Goal: Transaction & Acquisition: Obtain resource

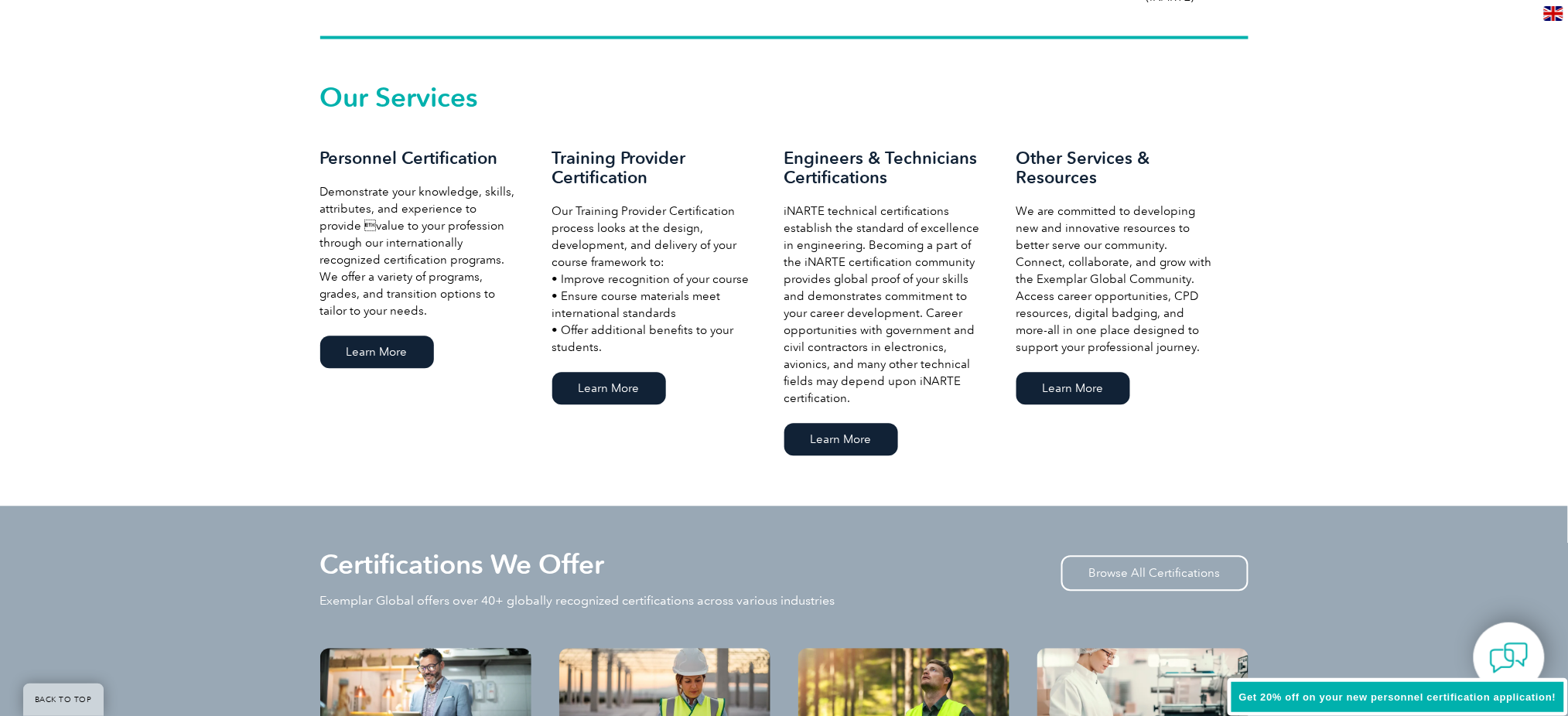
scroll to position [1031, 0]
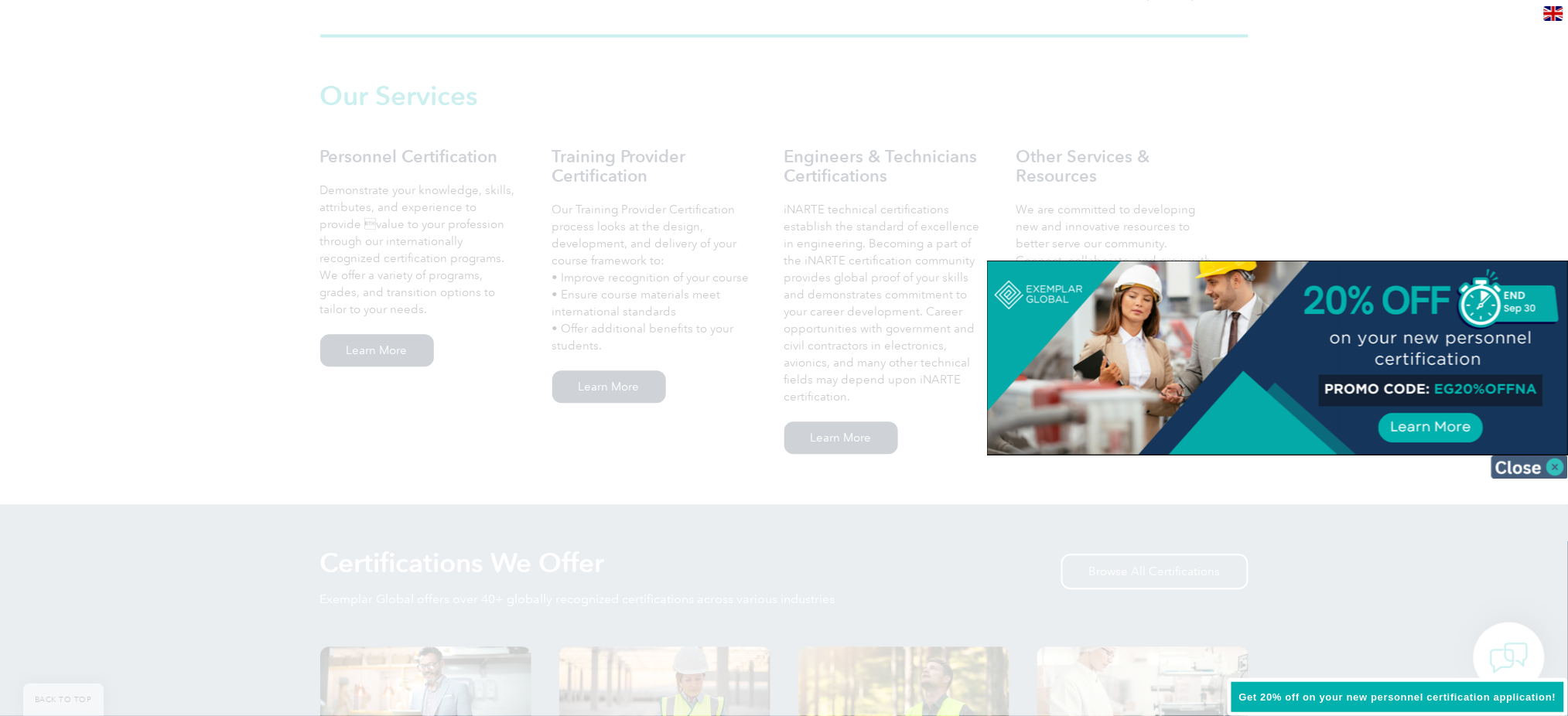
click at [1550, 466] on img at bounding box center [1530, 466] width 77 height 23
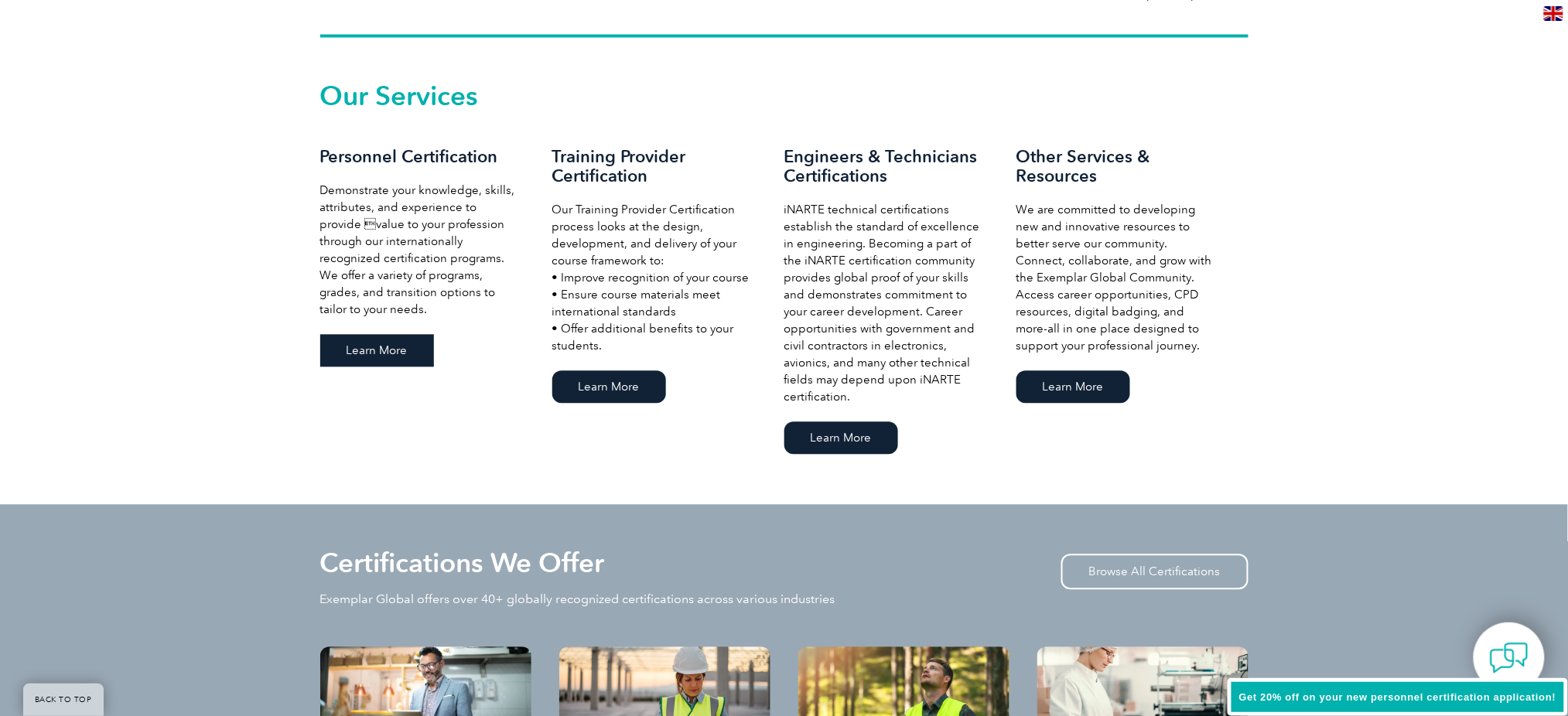
click at [361, 355] on link "Learn More" at bounding box center [377, 351] width 114 height 33
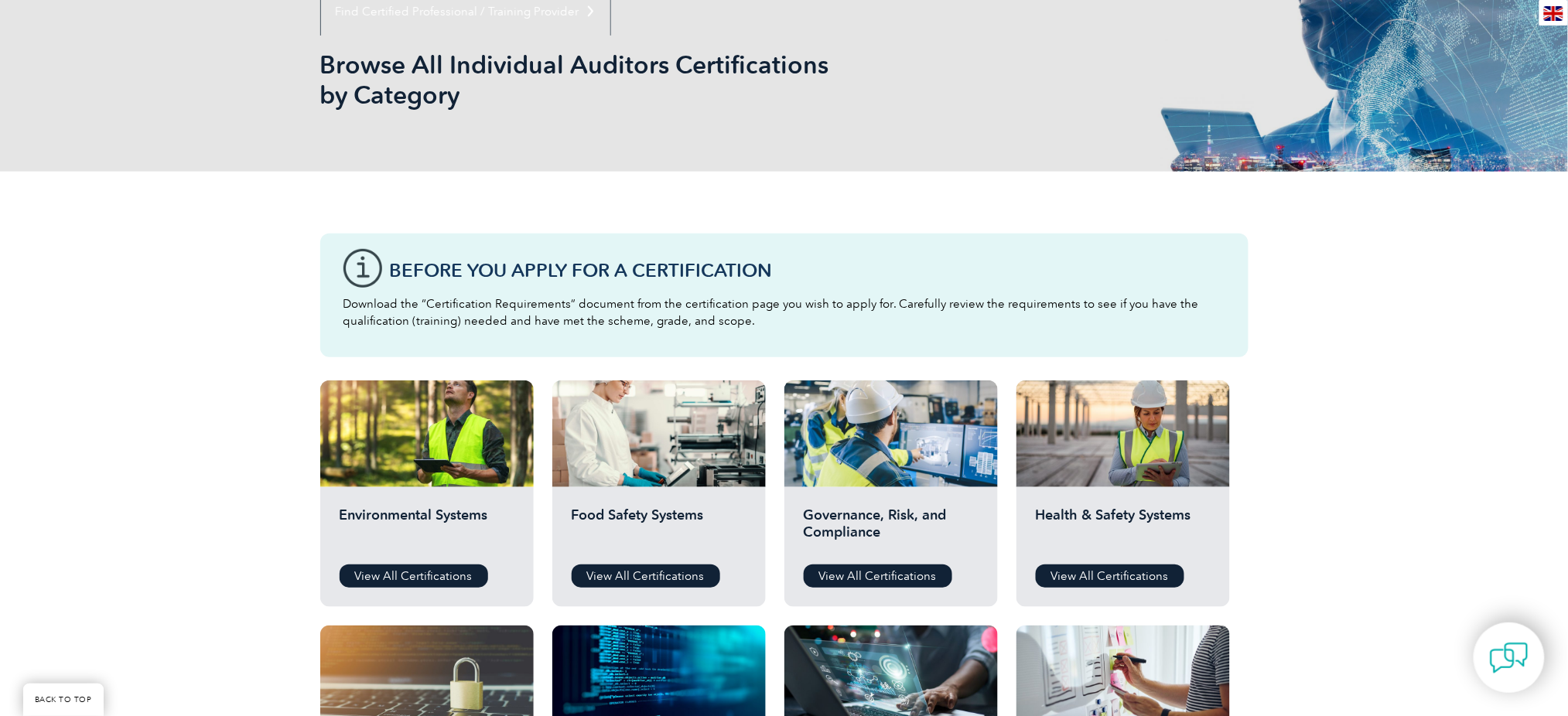
scroll to position [515, 0]
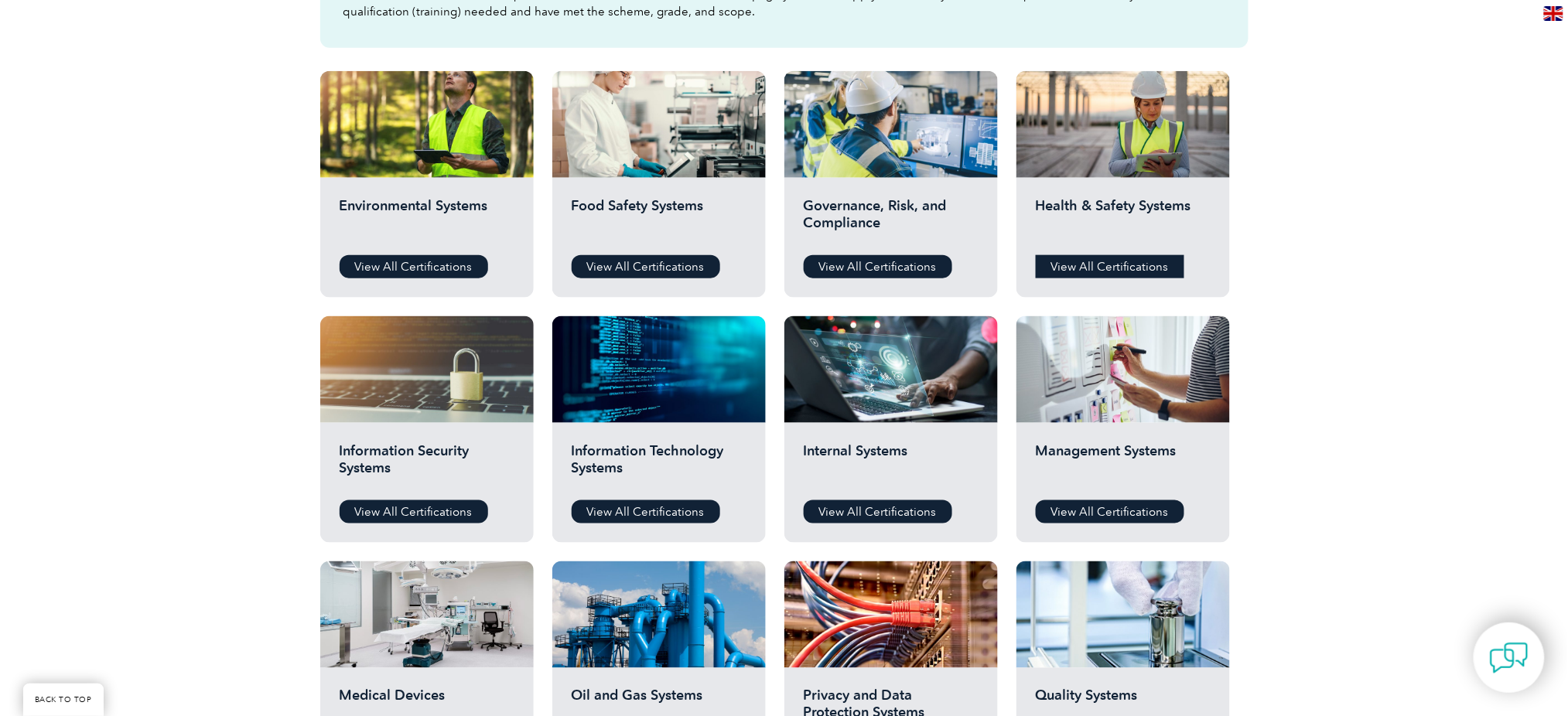
click at [1104, 264] on link "View All Certifications" at bounding box center [1110, 267] width 149 height 23
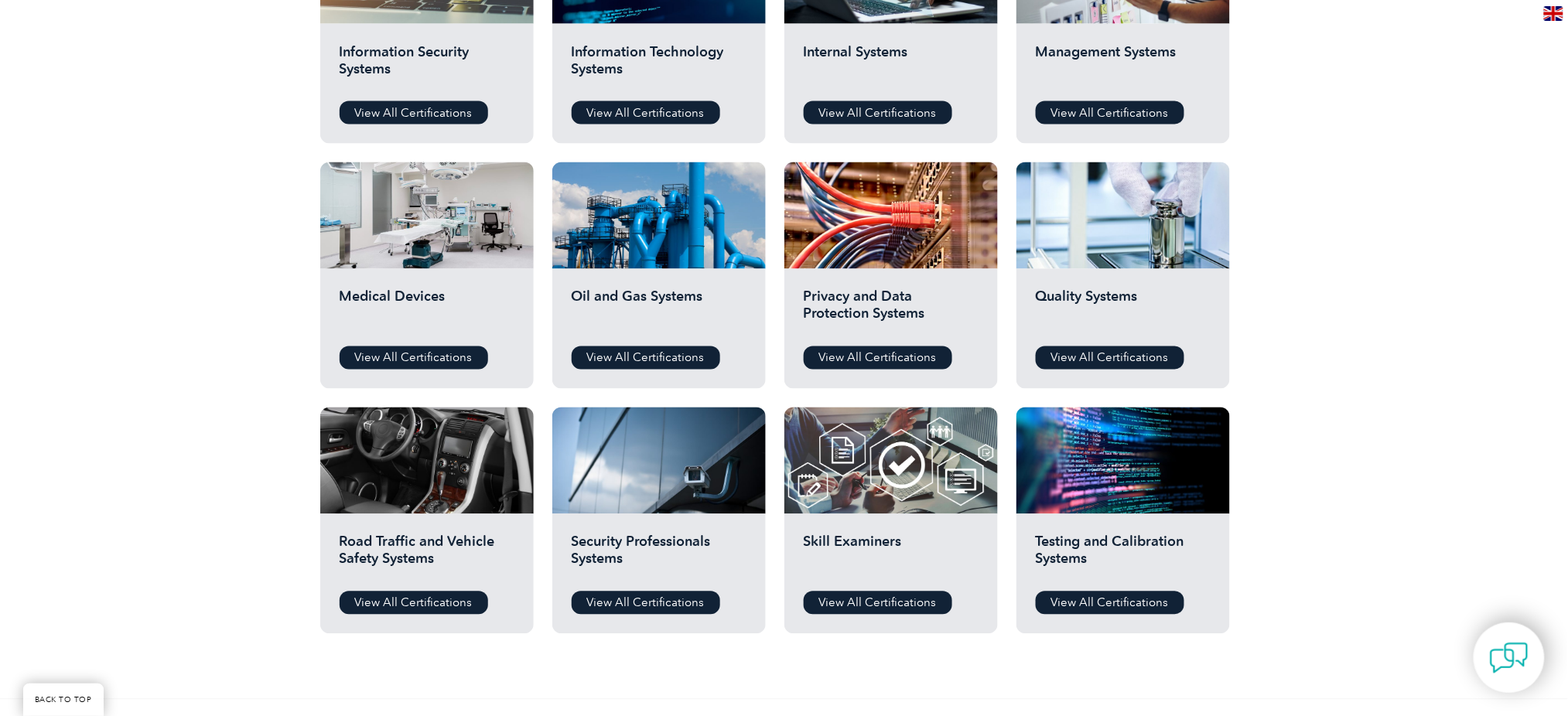
scroll to position [927, 0]
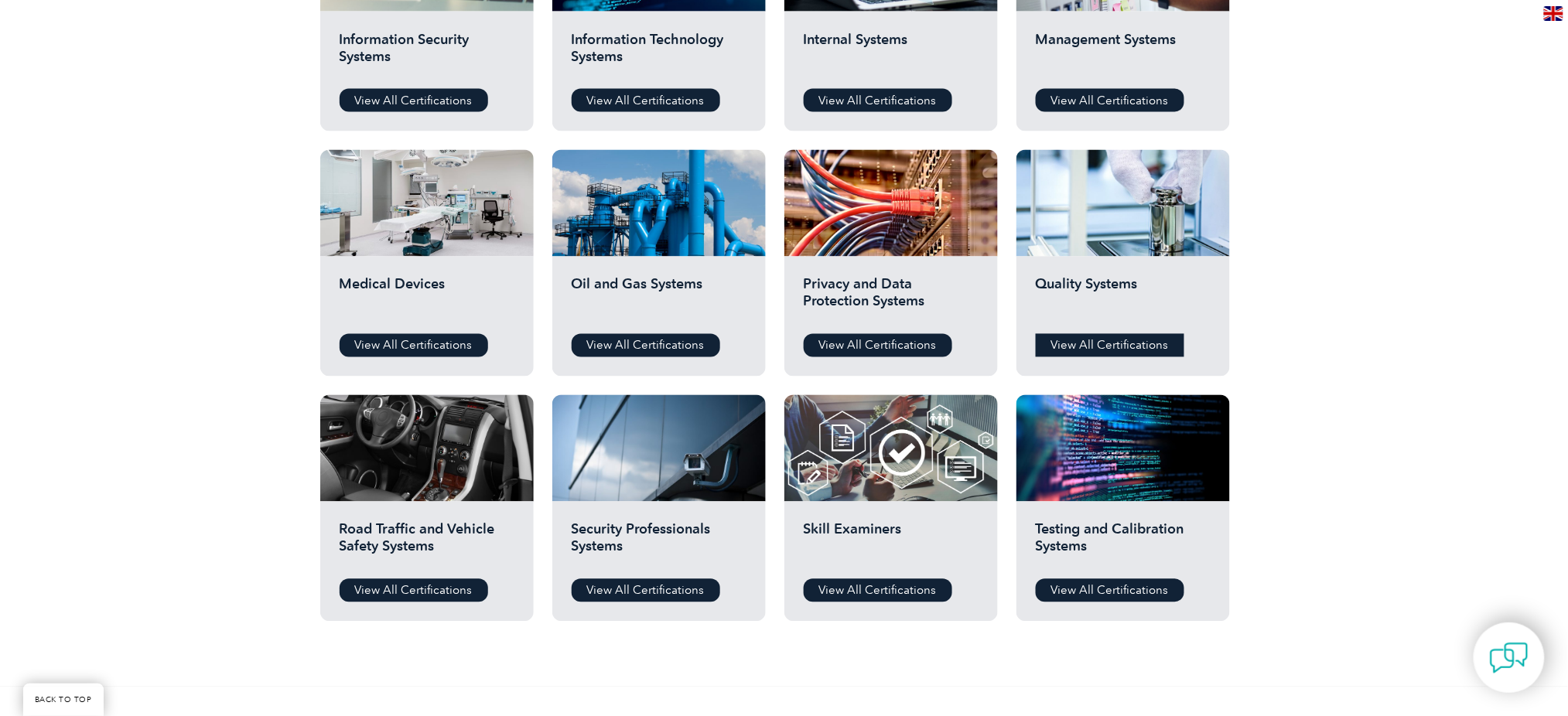
click at [1108, 344] on link "View All Certifications" at bounding box center [1110, 345] width 149 height 23
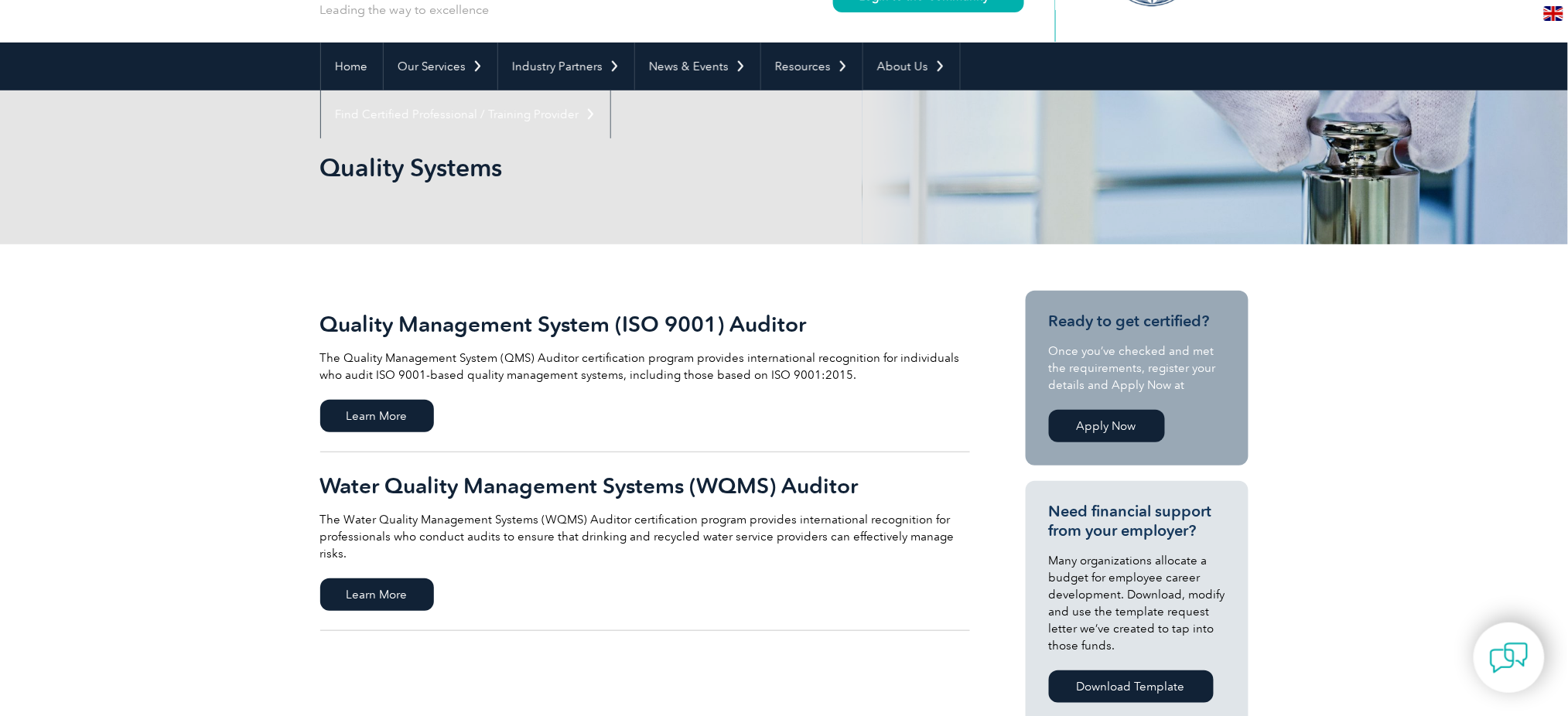
scroll to position [206, 0]
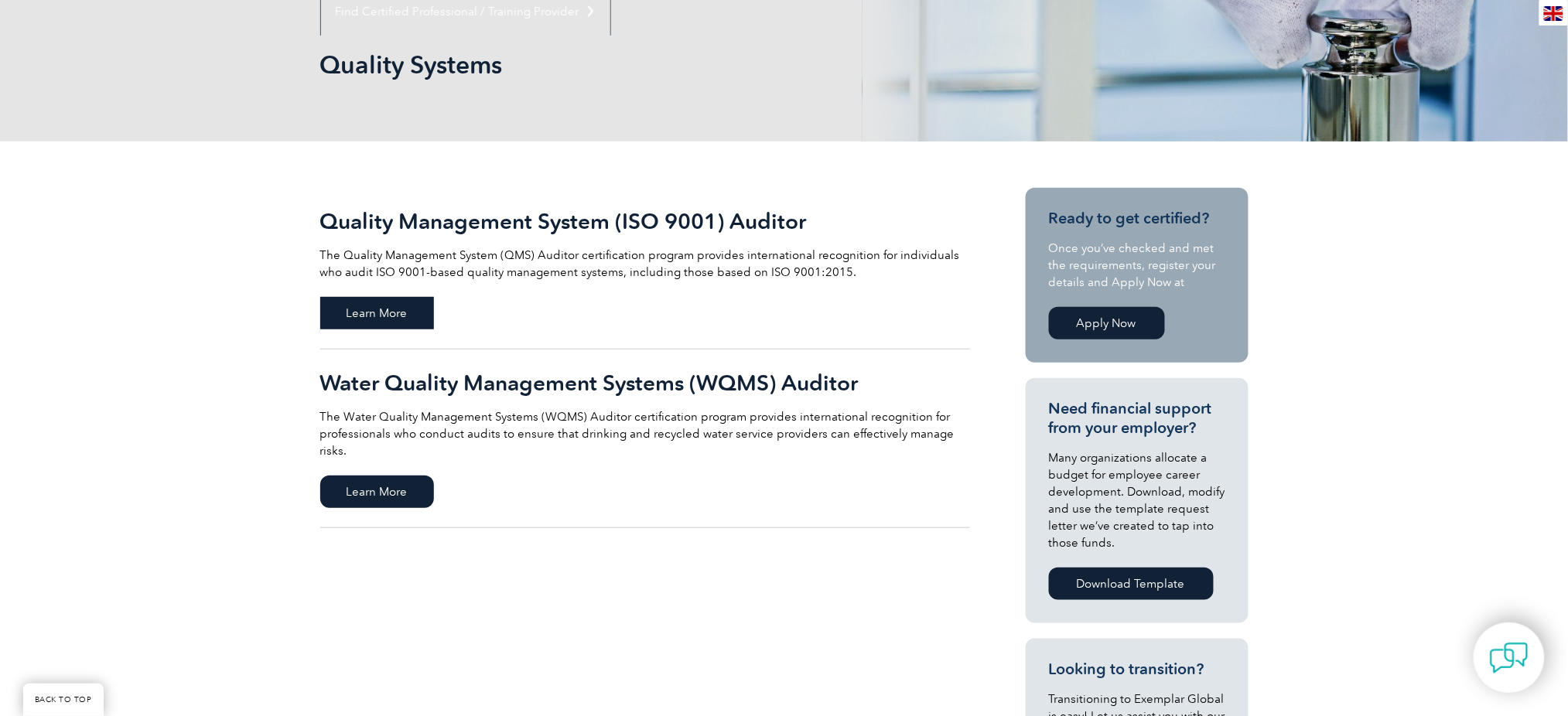
click at [390, 319] on span "Learn More" at bounding box center [377, 313] width 114 height 33
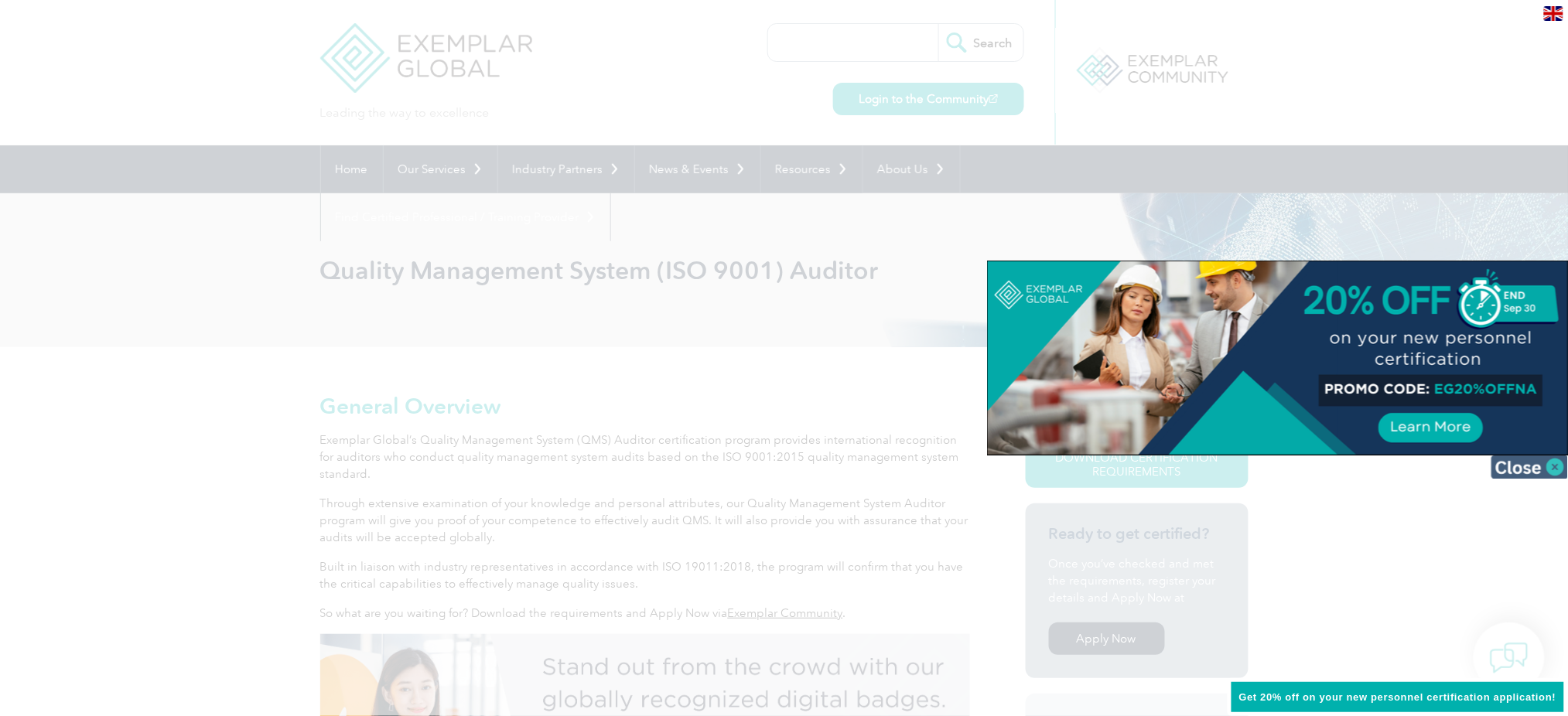
click at [1528, 463] on img at bounding box center [1530, 466] width 77 height 23
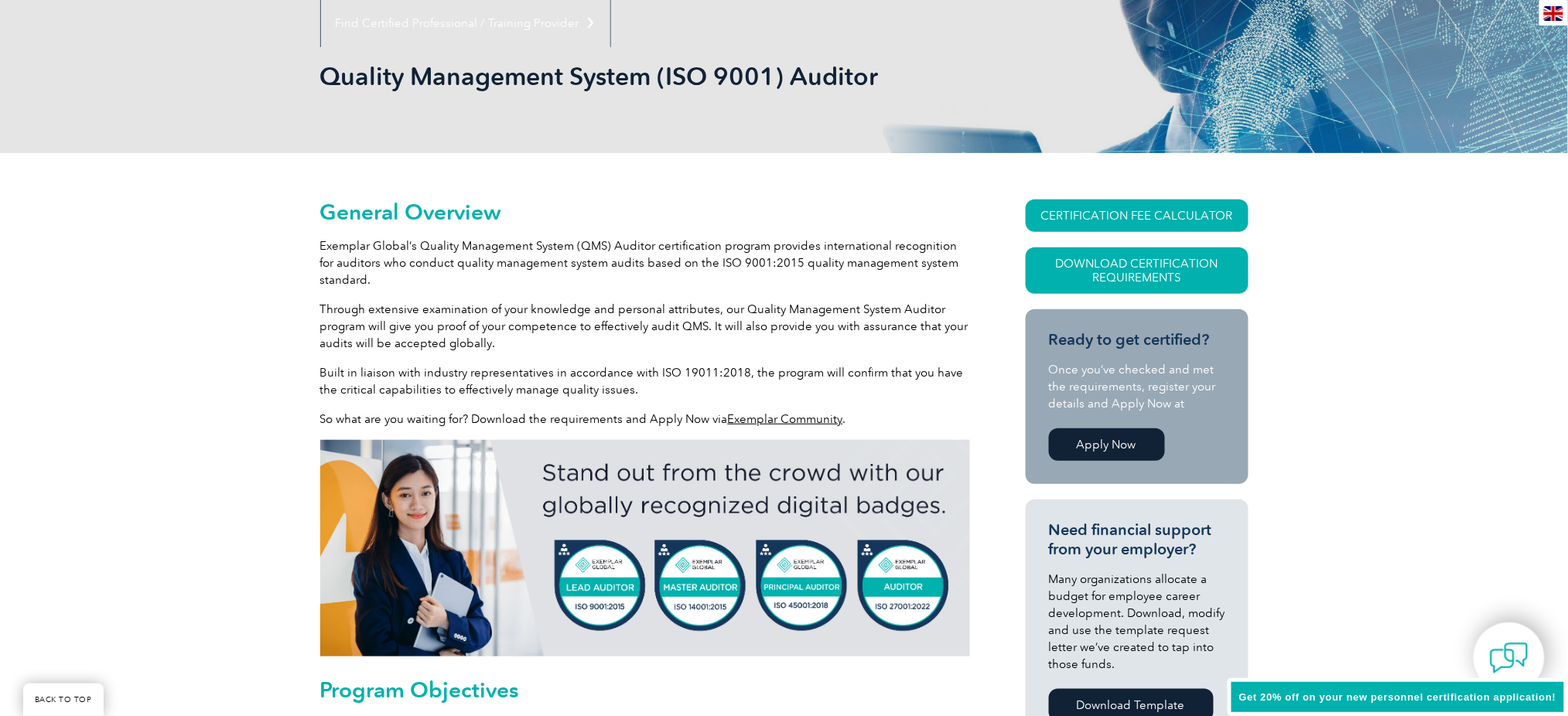
scroll to position [206, 0]
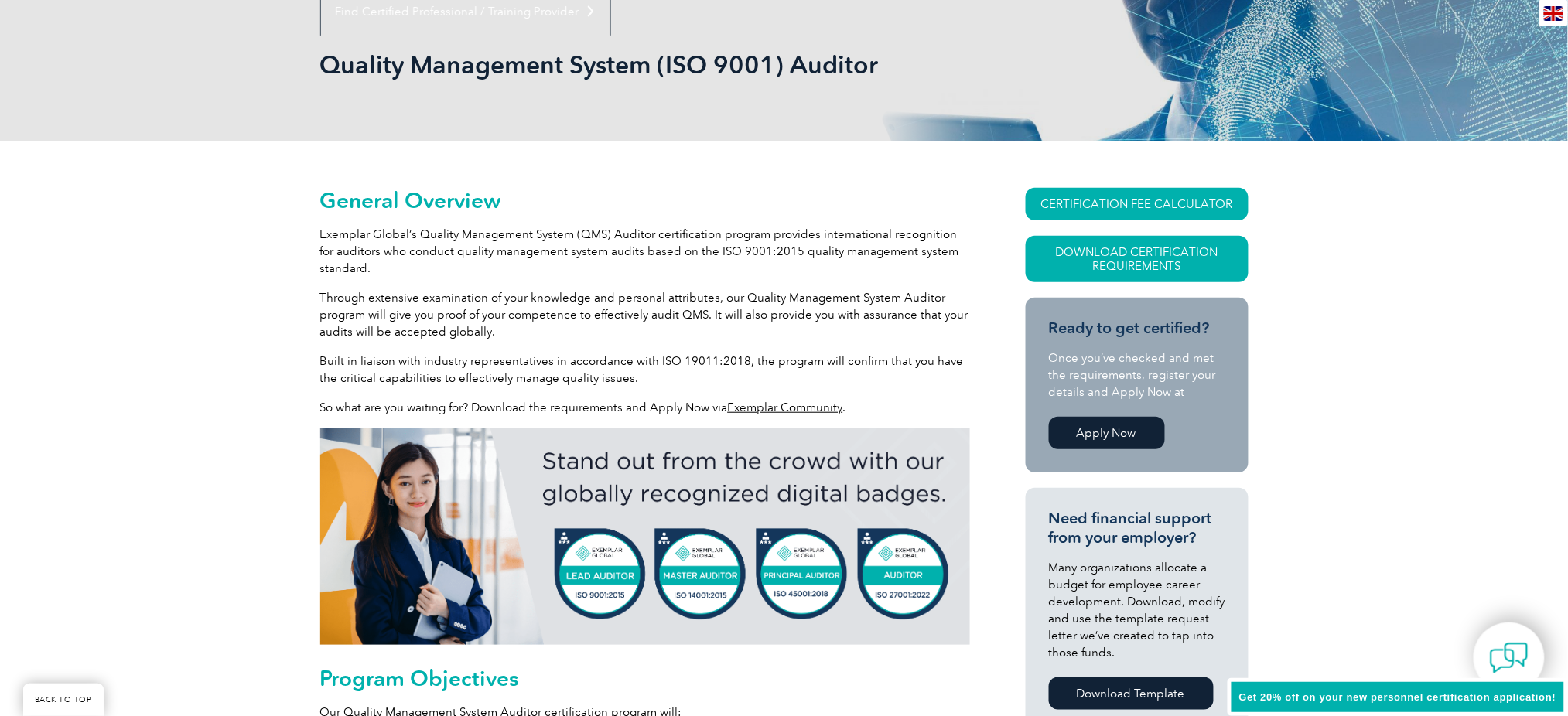
click at [1091, 440] on link "Apply Now" at bounding box center [1107, 434] width 116 height 33
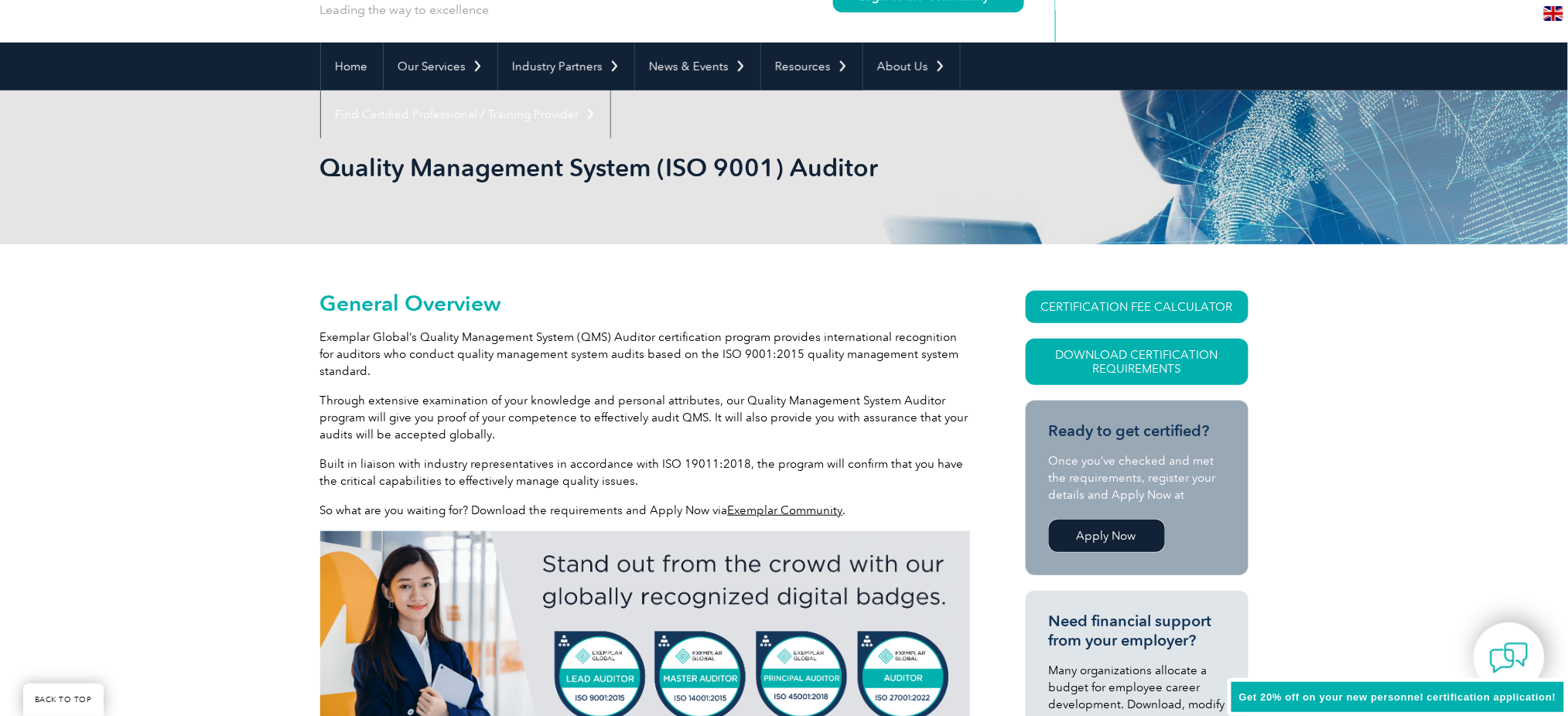
scroll to position [0, 0]
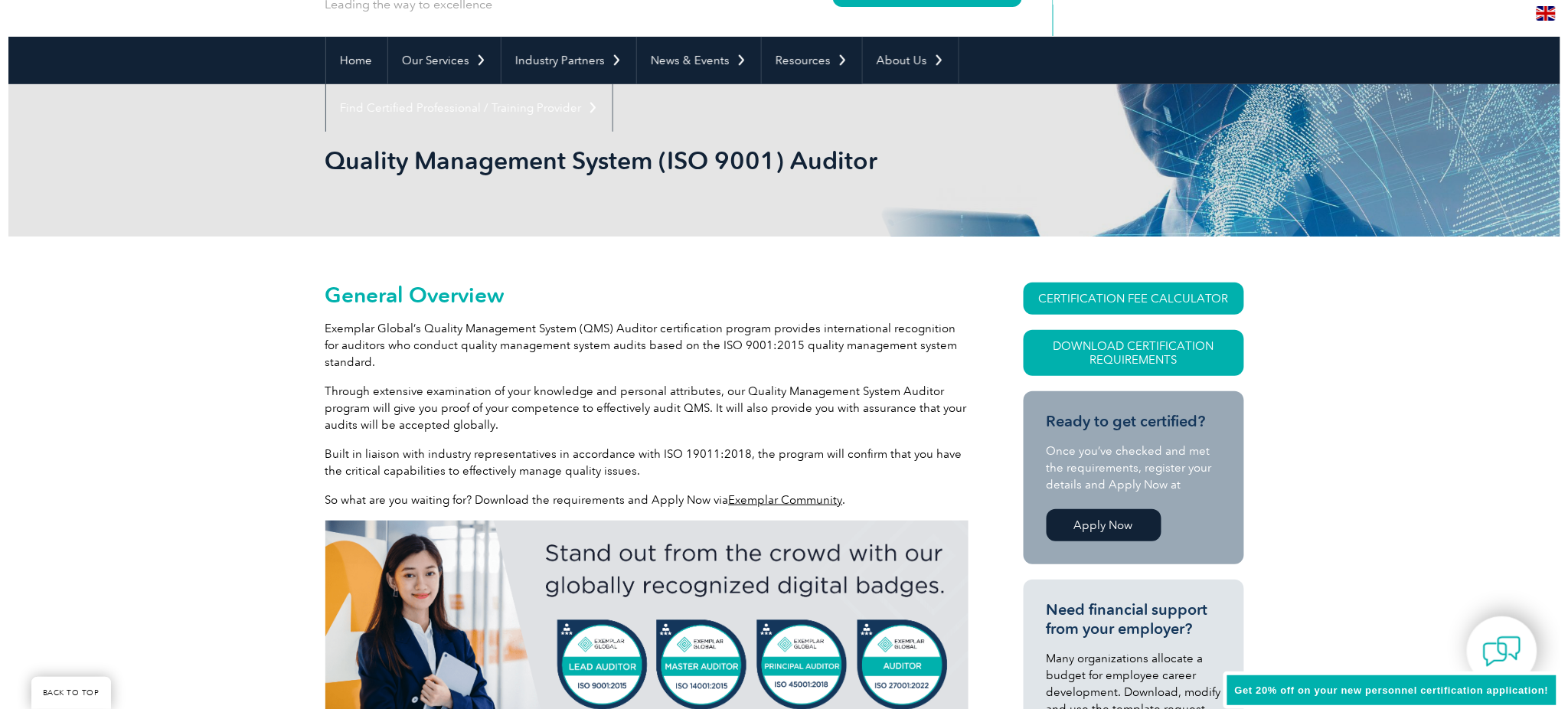
scroll to position [307, 0]
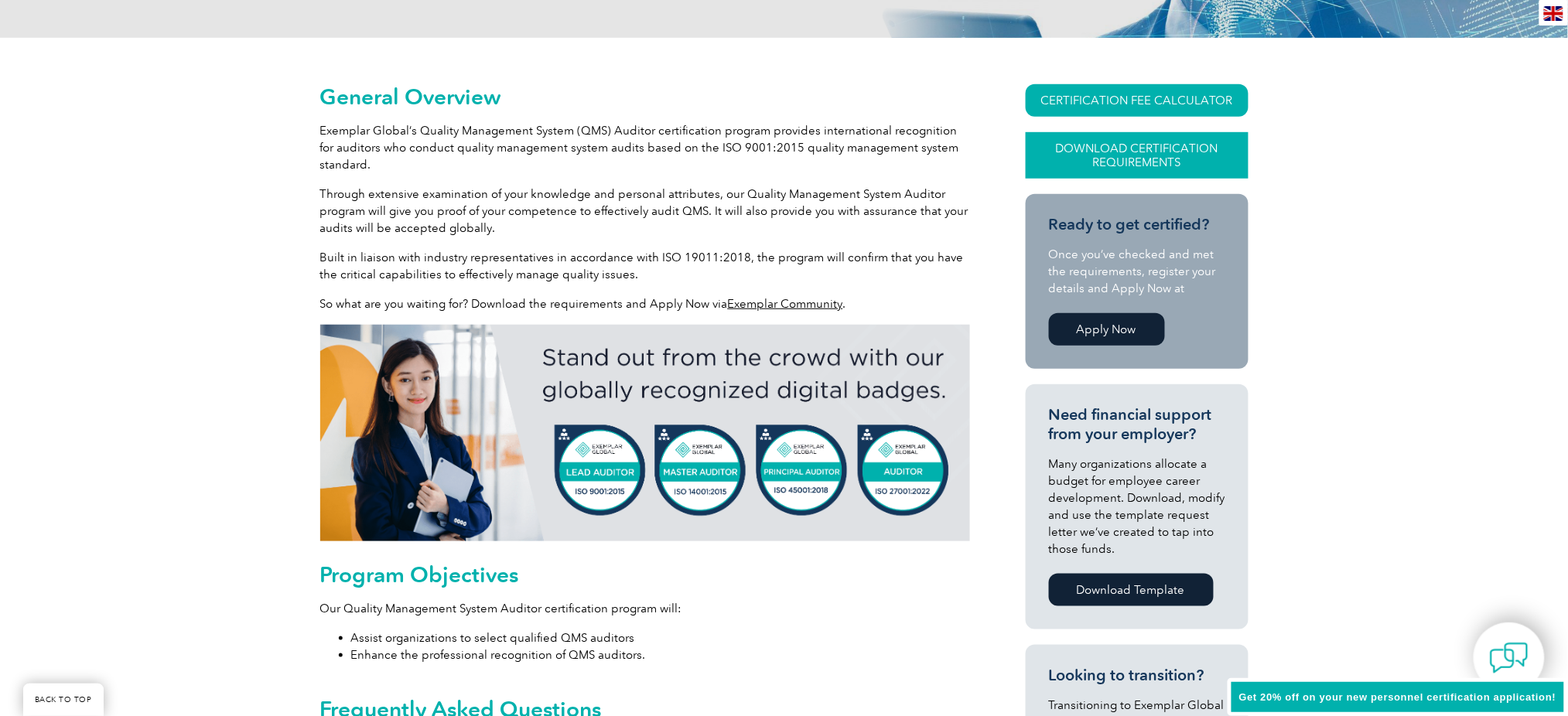
click at [1129, 150] on link "Download Certification Requirements" at bounding box center [1137, 156] width 223 height 46
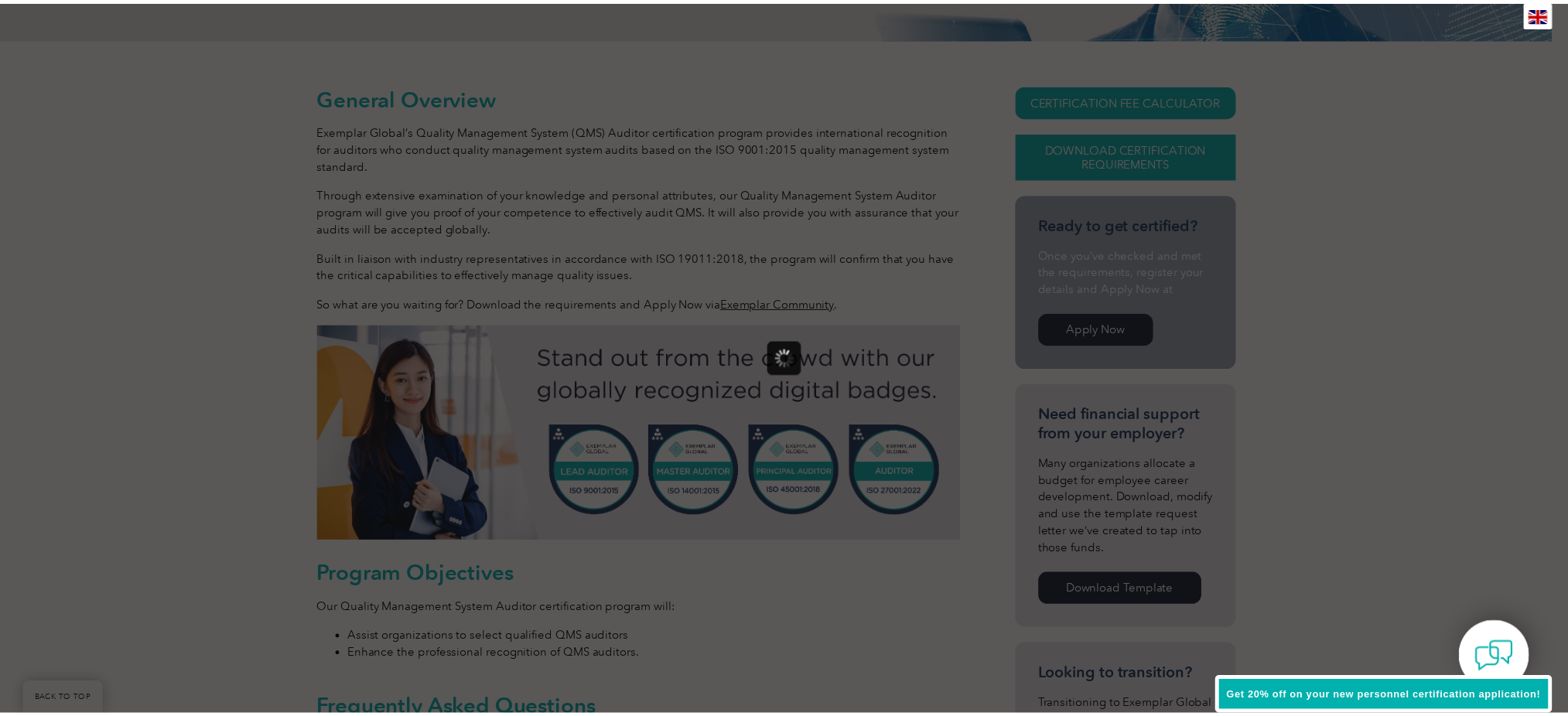
scroll to position [0, 0]
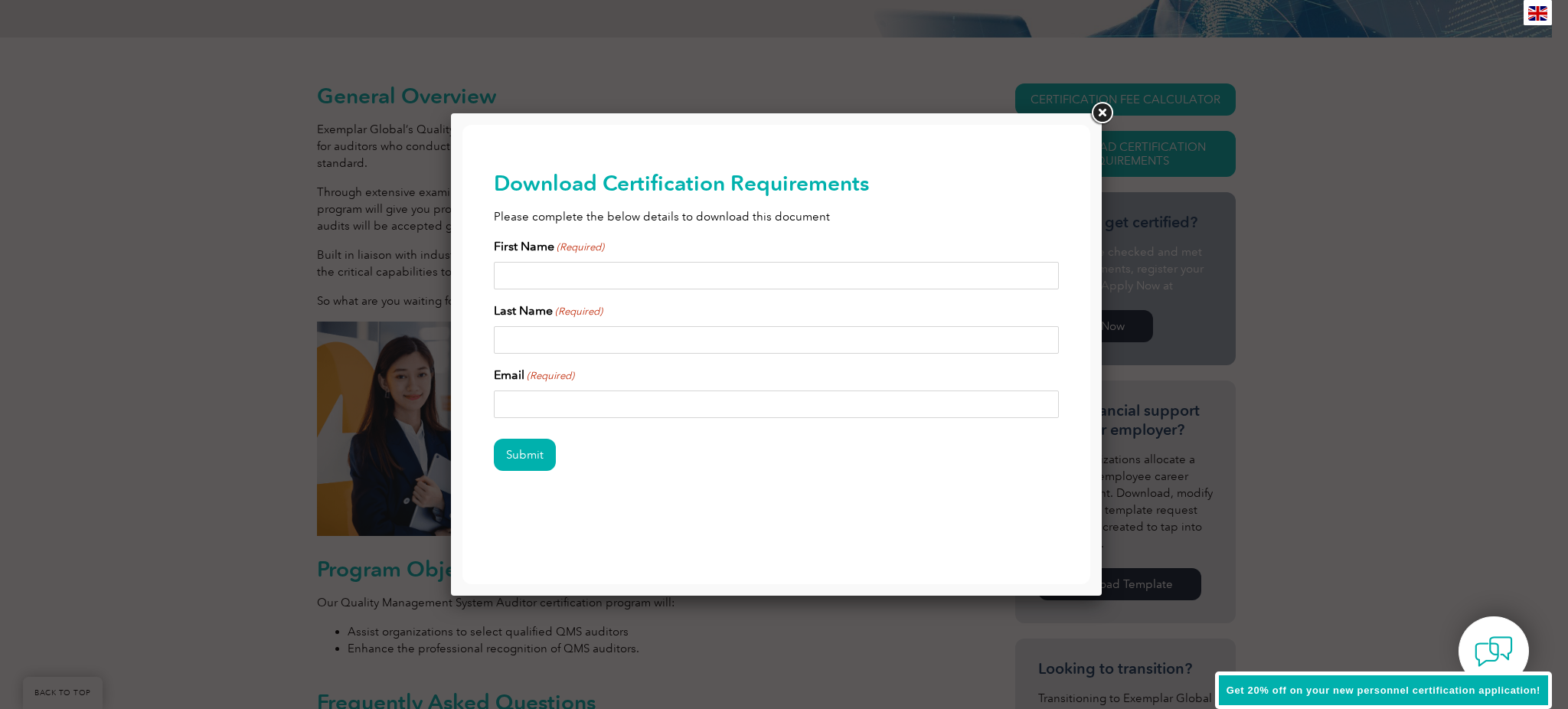
click at [1094, 118] on link at bounding box center [1101, 113] width 27 height 27
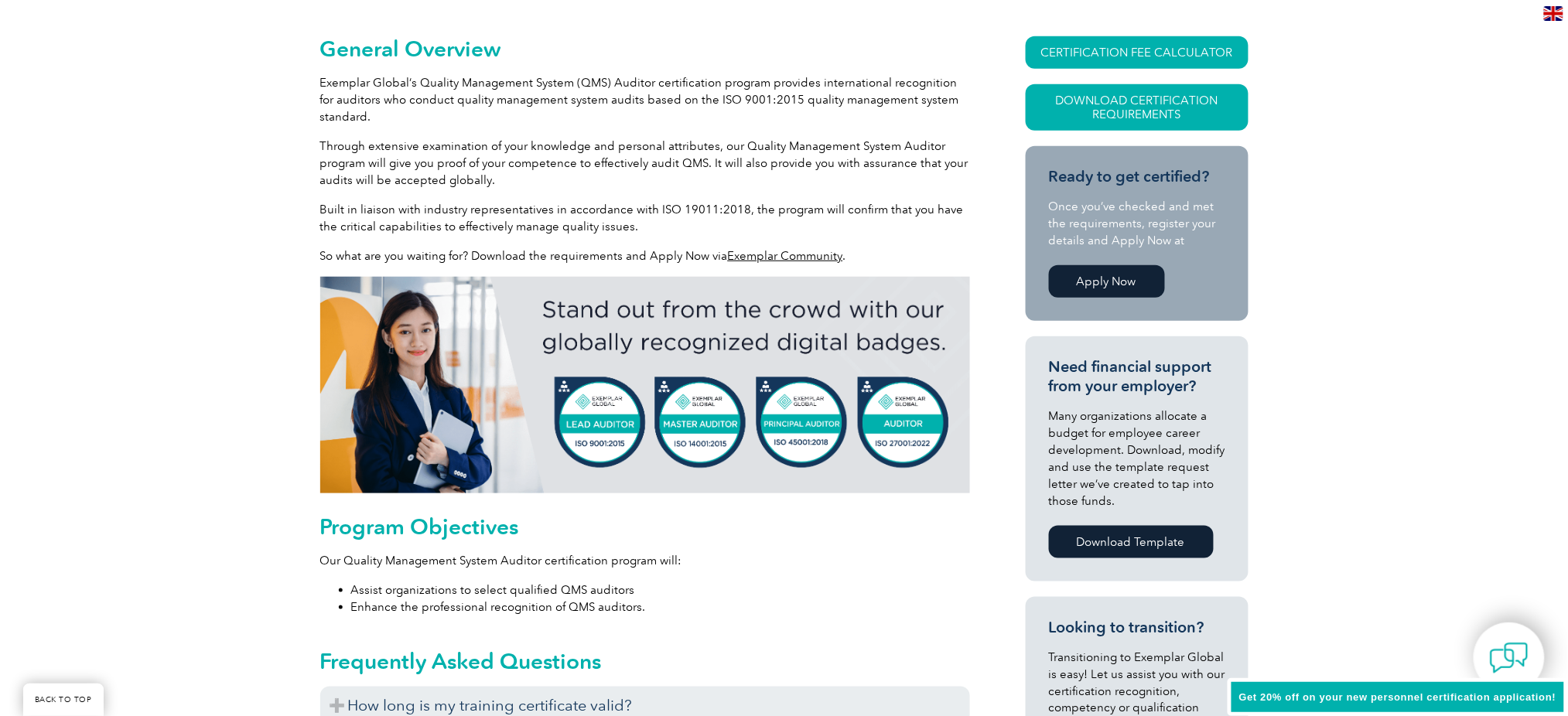
scroll to position [310, 0]
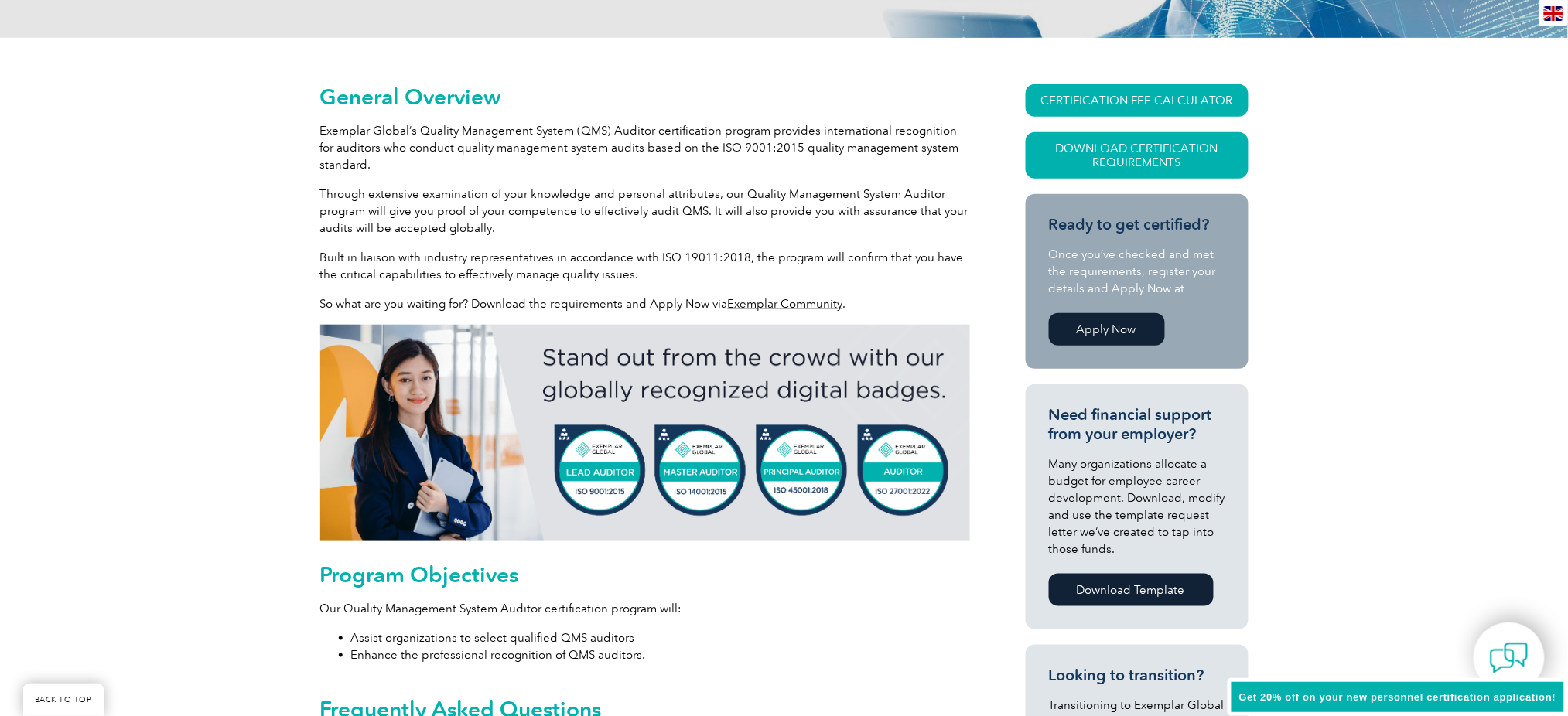
drag, startPoint x: 984, startPoint y: 223, endPoint x: 986, endPoint y: 142, distance: 81.0
click at [985, 143] on div "CERTIFICATION FEE CALCULATOR Download Certification Requirements Ready to get c…" at bounding box center [1109, 590] width 279 height 1012
click at [1134, 325] on link "Apply Now" at bounding box center [1107, 330] width 116 height 33
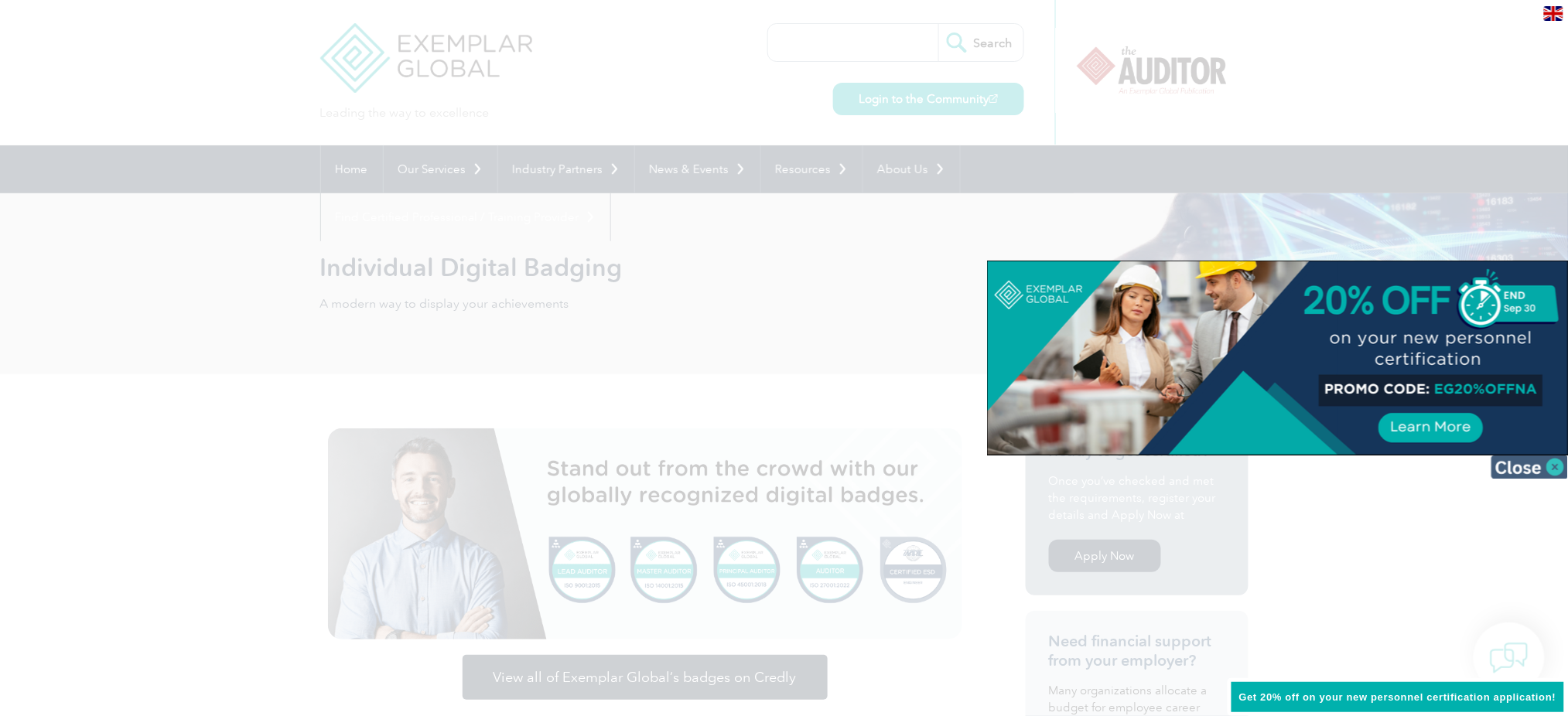
click at [1523, 461] on img at bounding box center [1530, 466] width 77 height 23
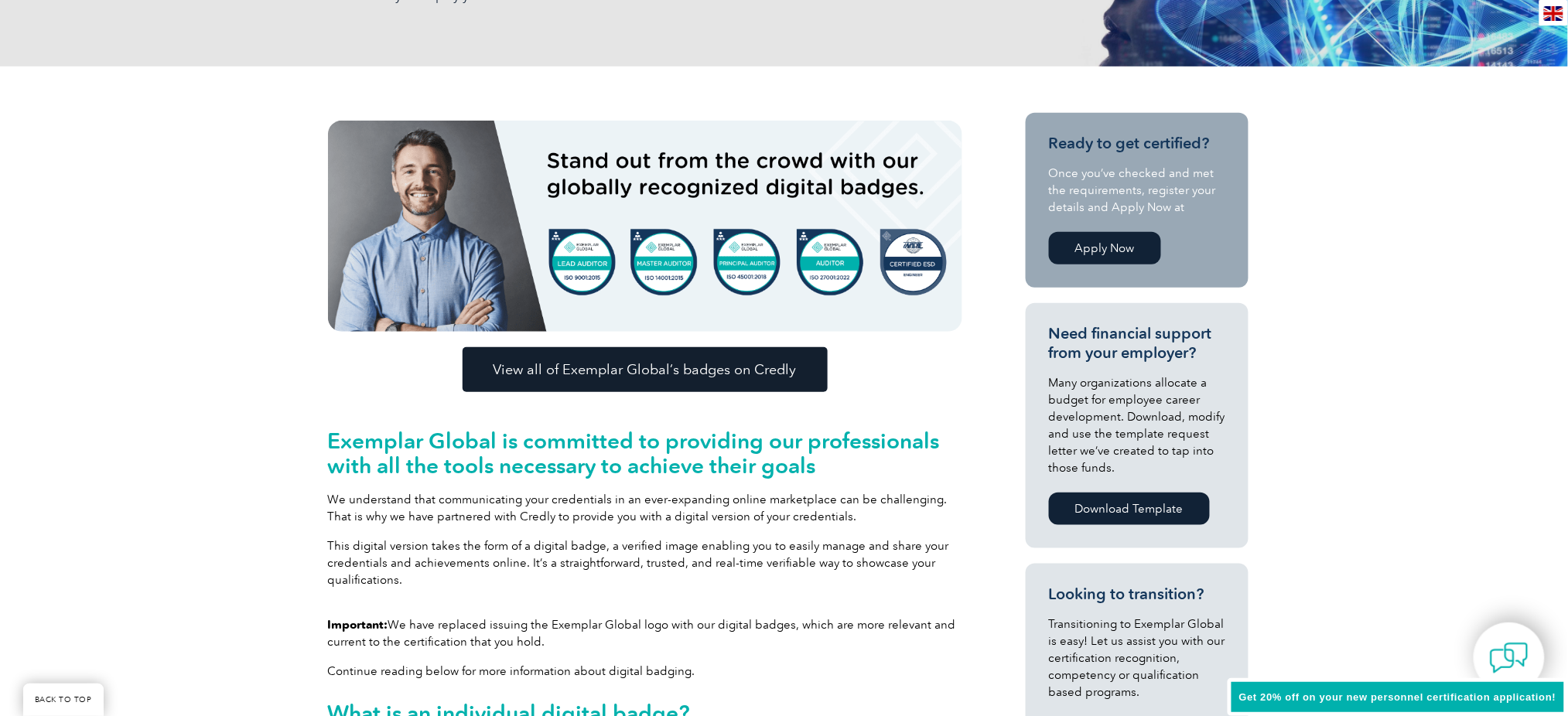
scroll to position [310, 0]
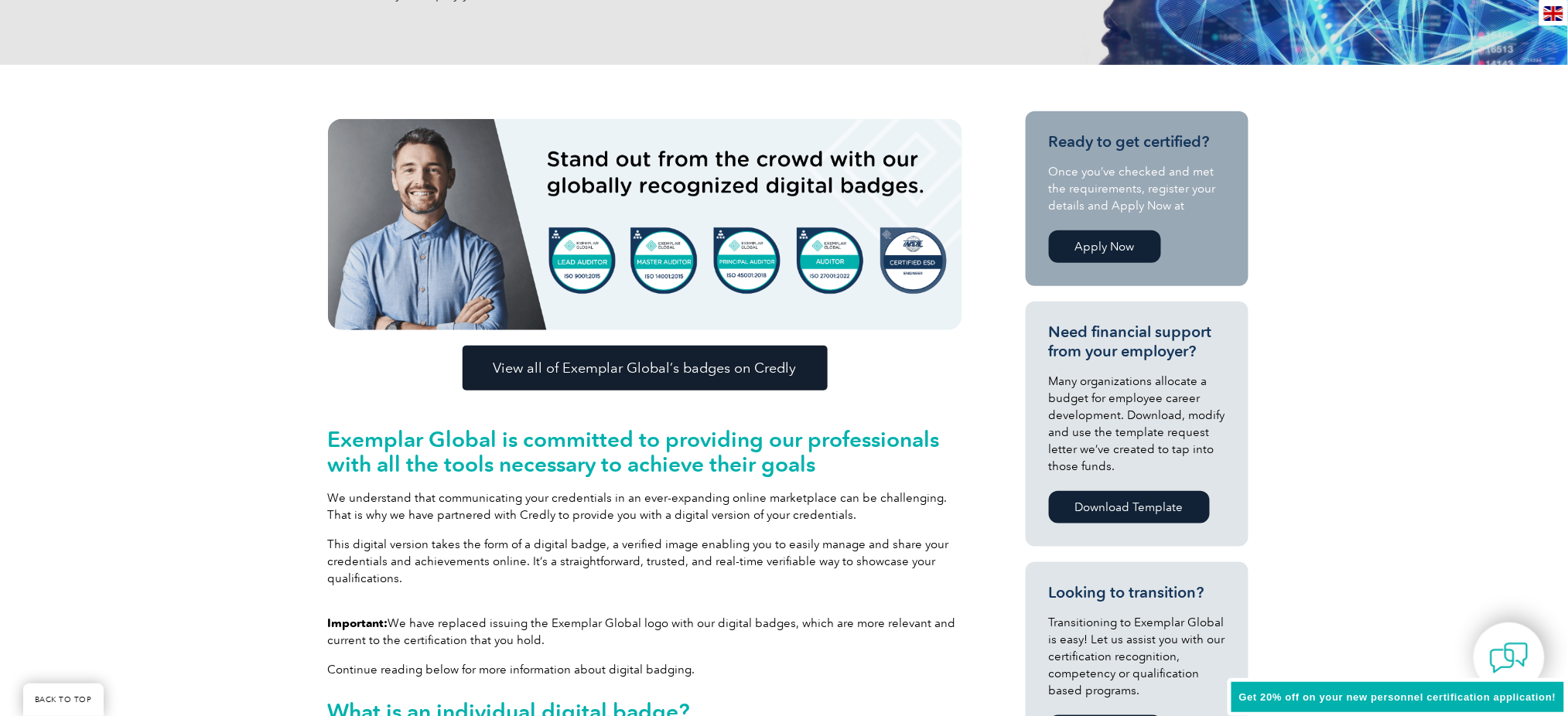
click at [1120, 239] on link "Apply Now" at bounding box center [1105, 247] width 112 height 33
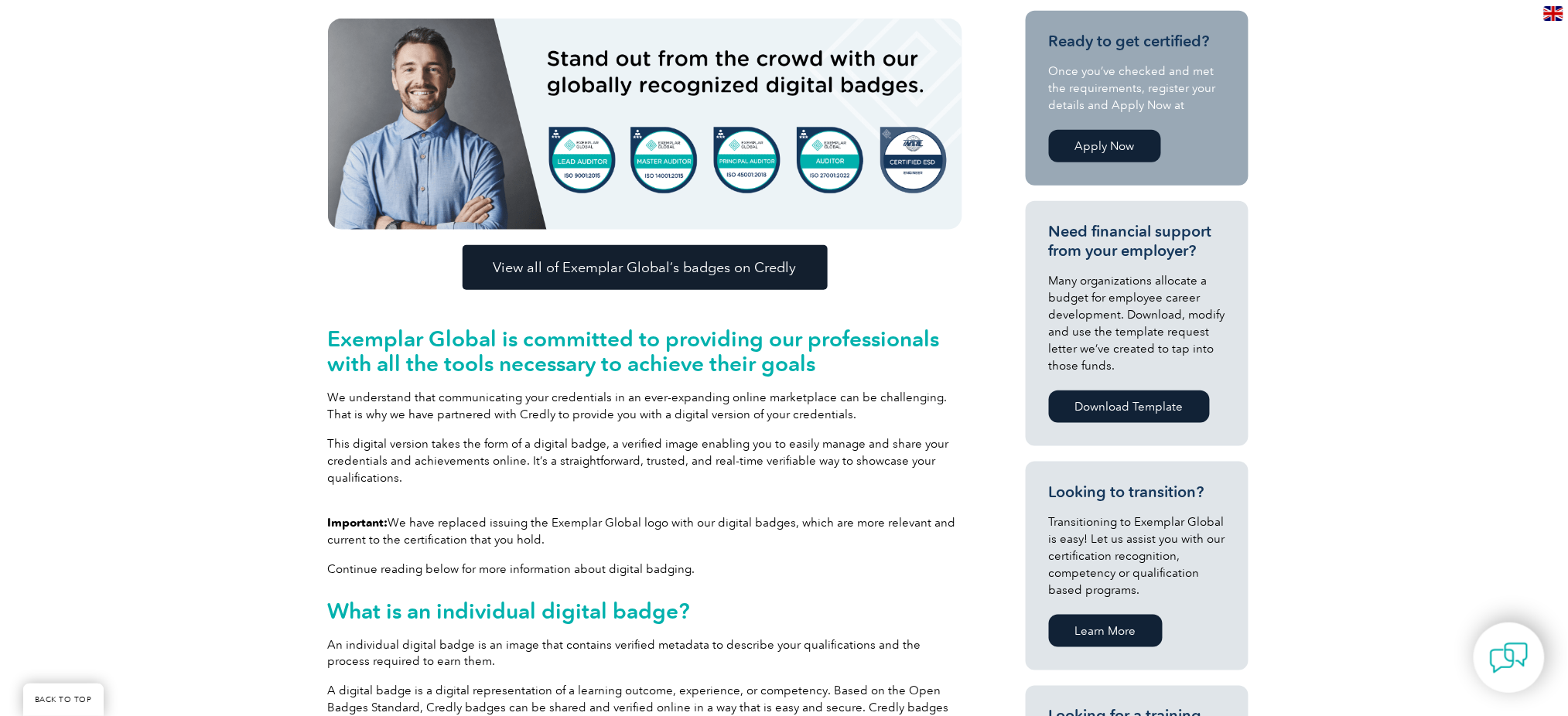
scroll to position [412, 0]
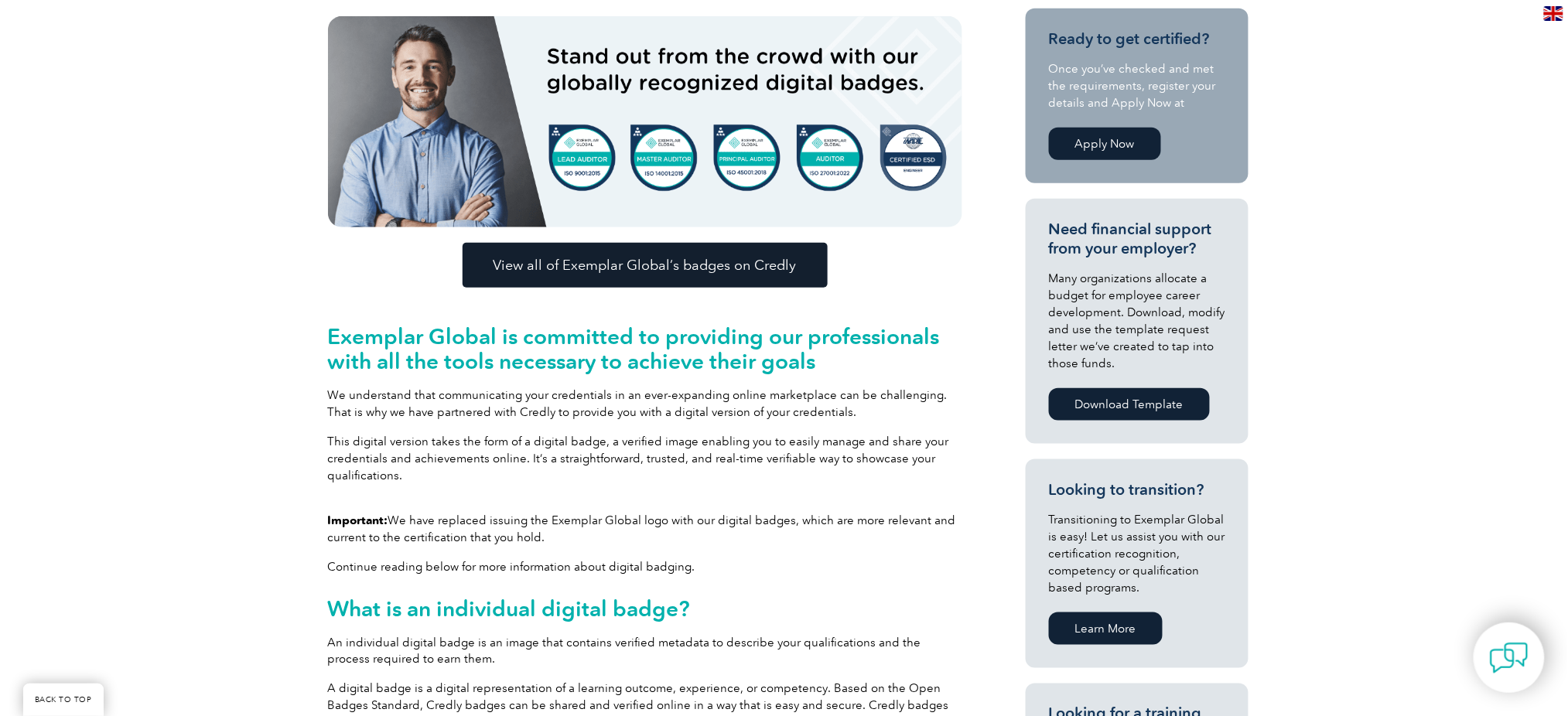
click at [1099, 145] on link "Apply Now" at bounding box center [1105, 144] width 112 height 33
